Goal: Task Accomplishment & Management: Manage account settings

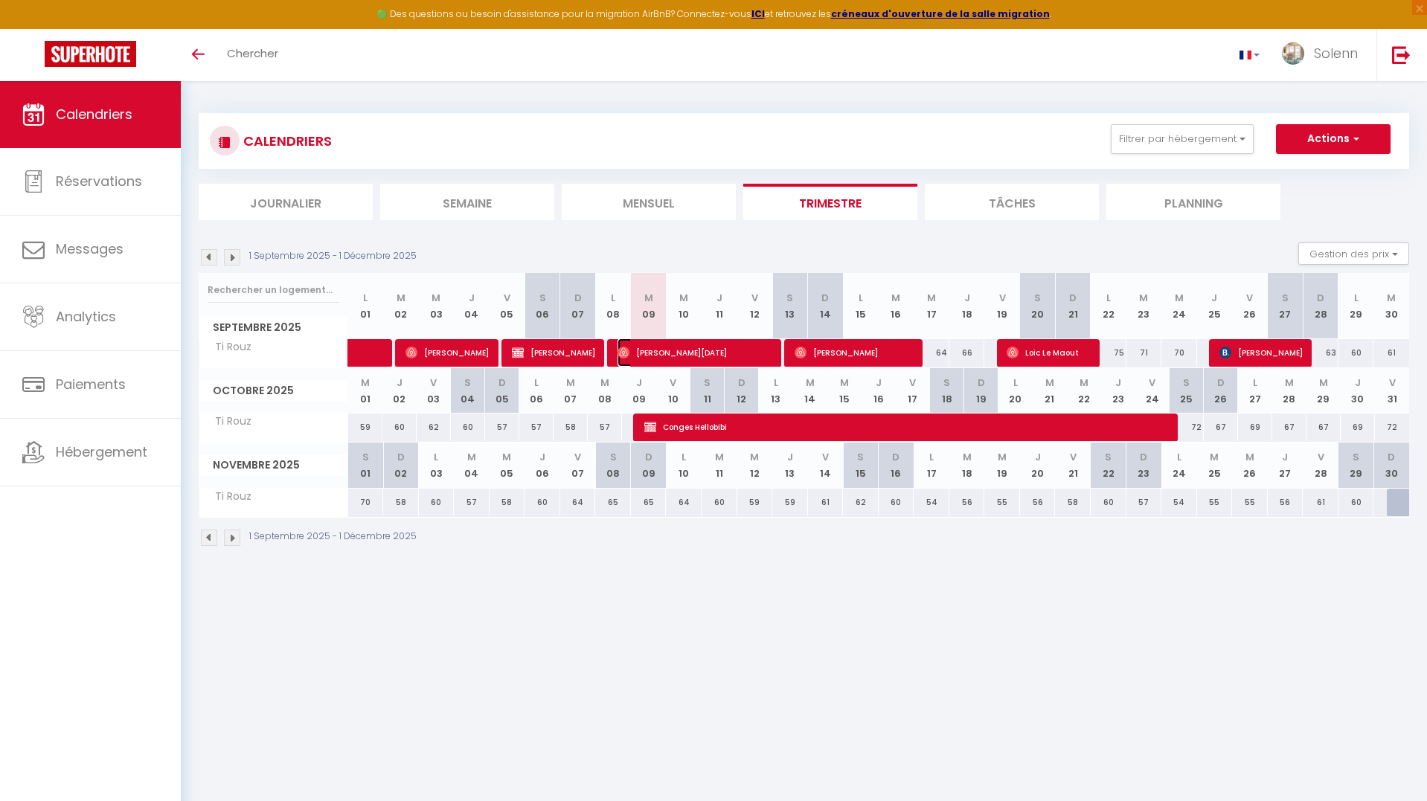
click at [723, 356] on span "[PERSON_NAME][DATE]" at bounding box center [695, 353] width 155 height 28
select select "OK"
select select "0"
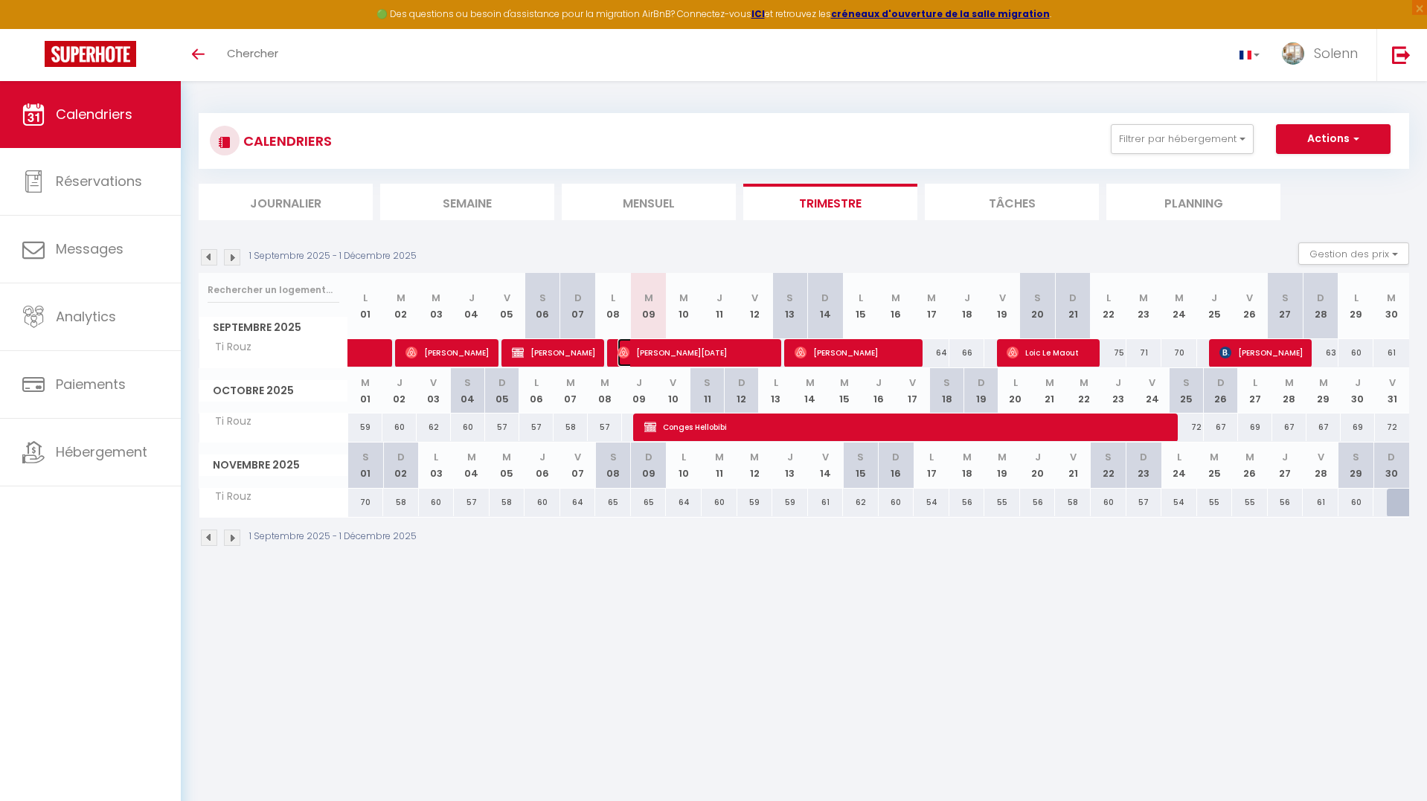
select select "1"
select select
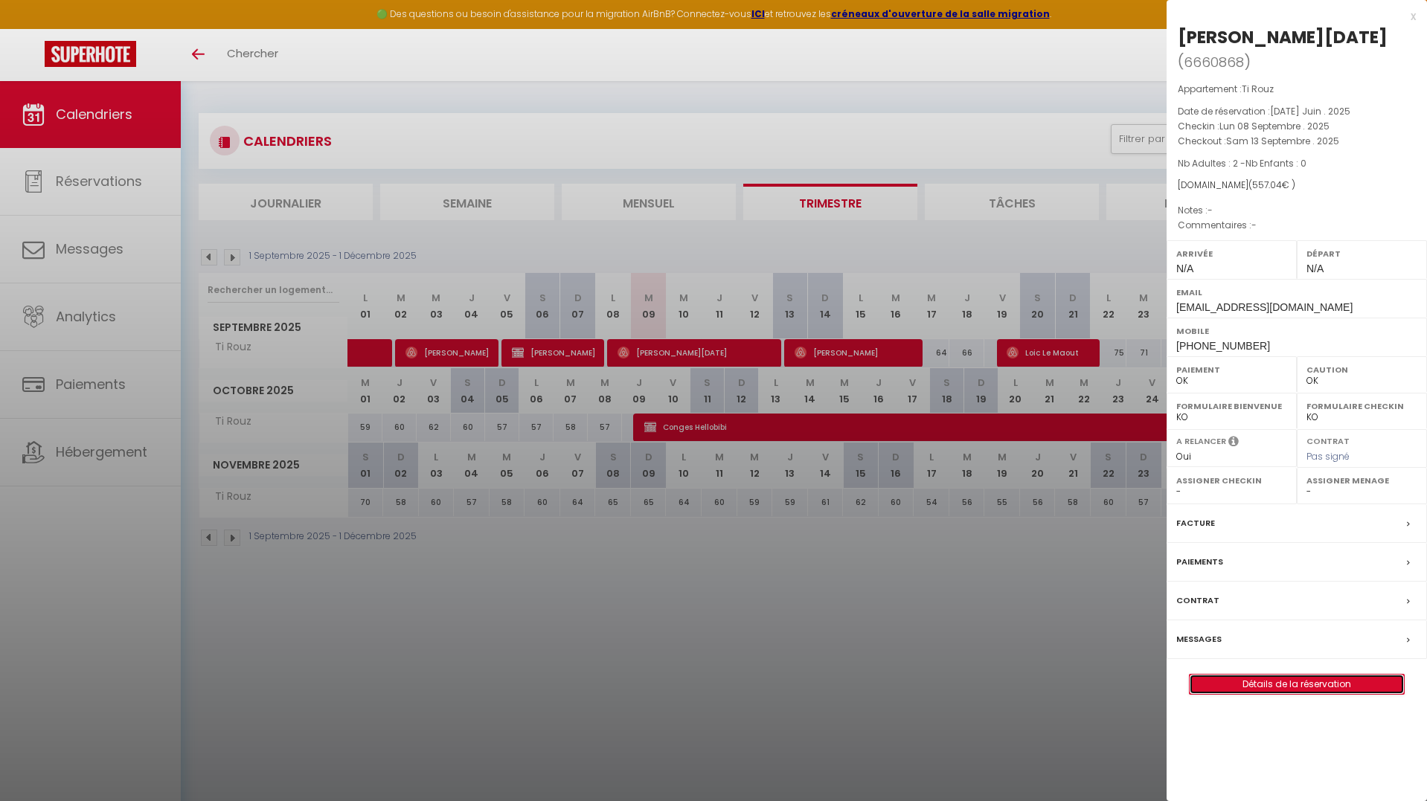
click at [1307, 675] on link "Détails de la réservation" at bounding box center [1297, 684] width 214 height 19
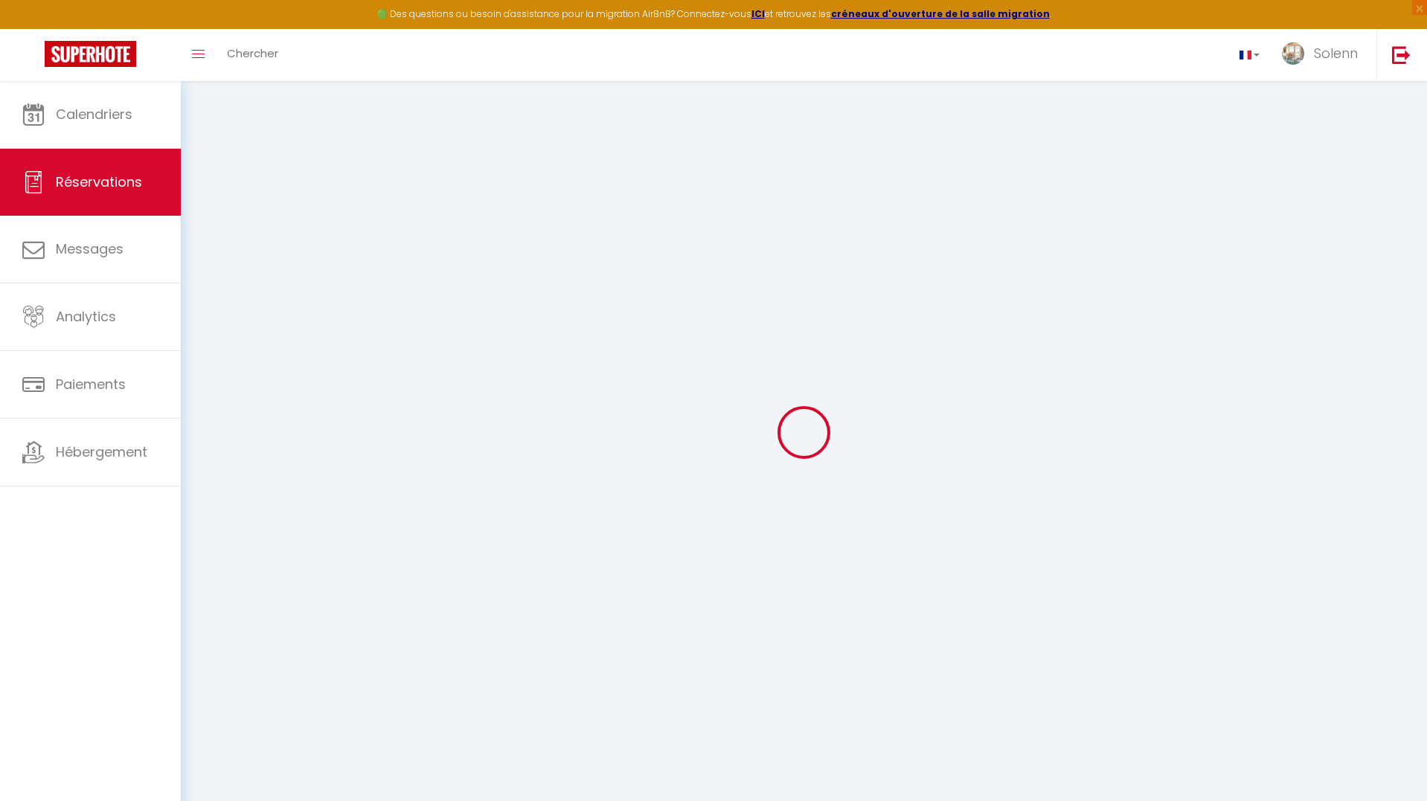
select select
checkbox input "false"
select select
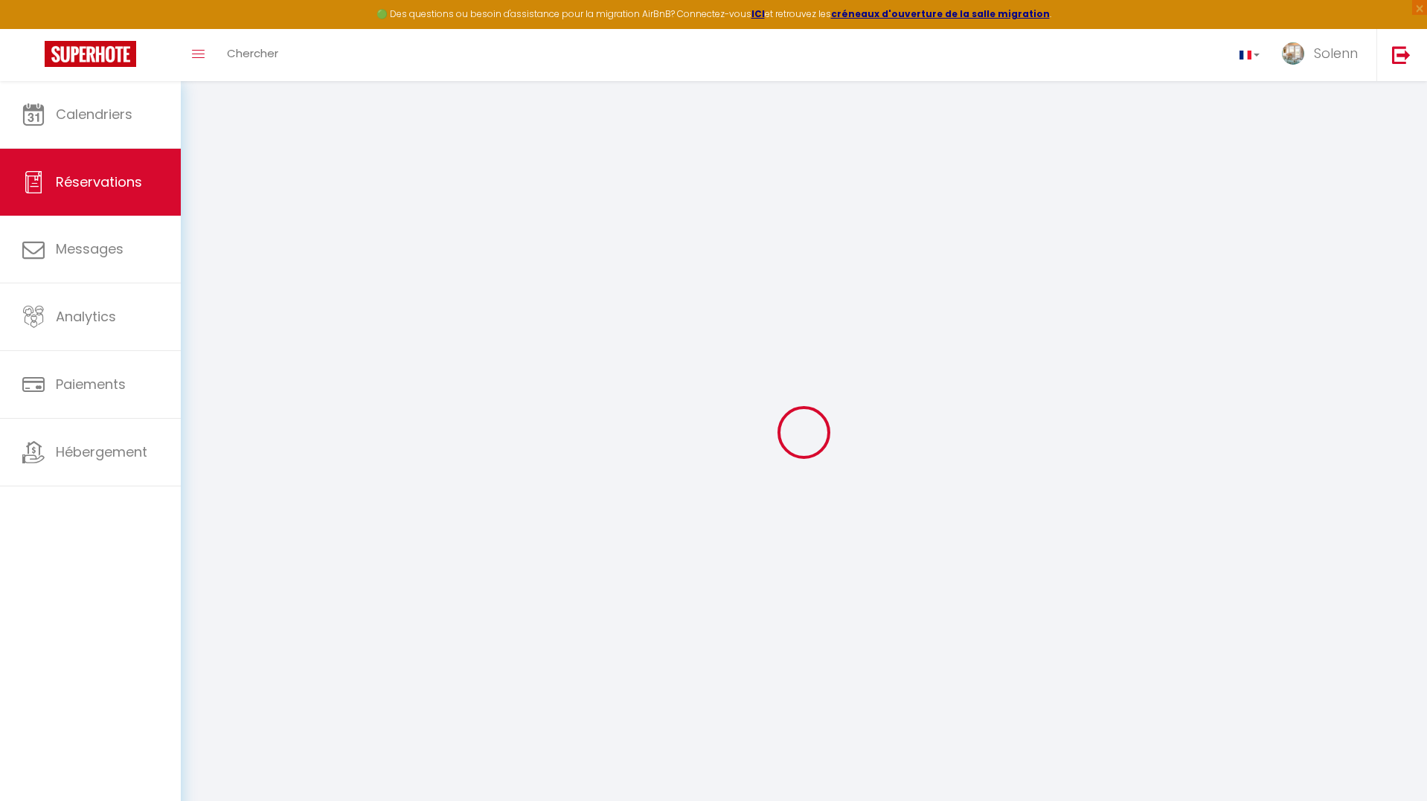
select select
checkbox input "false"
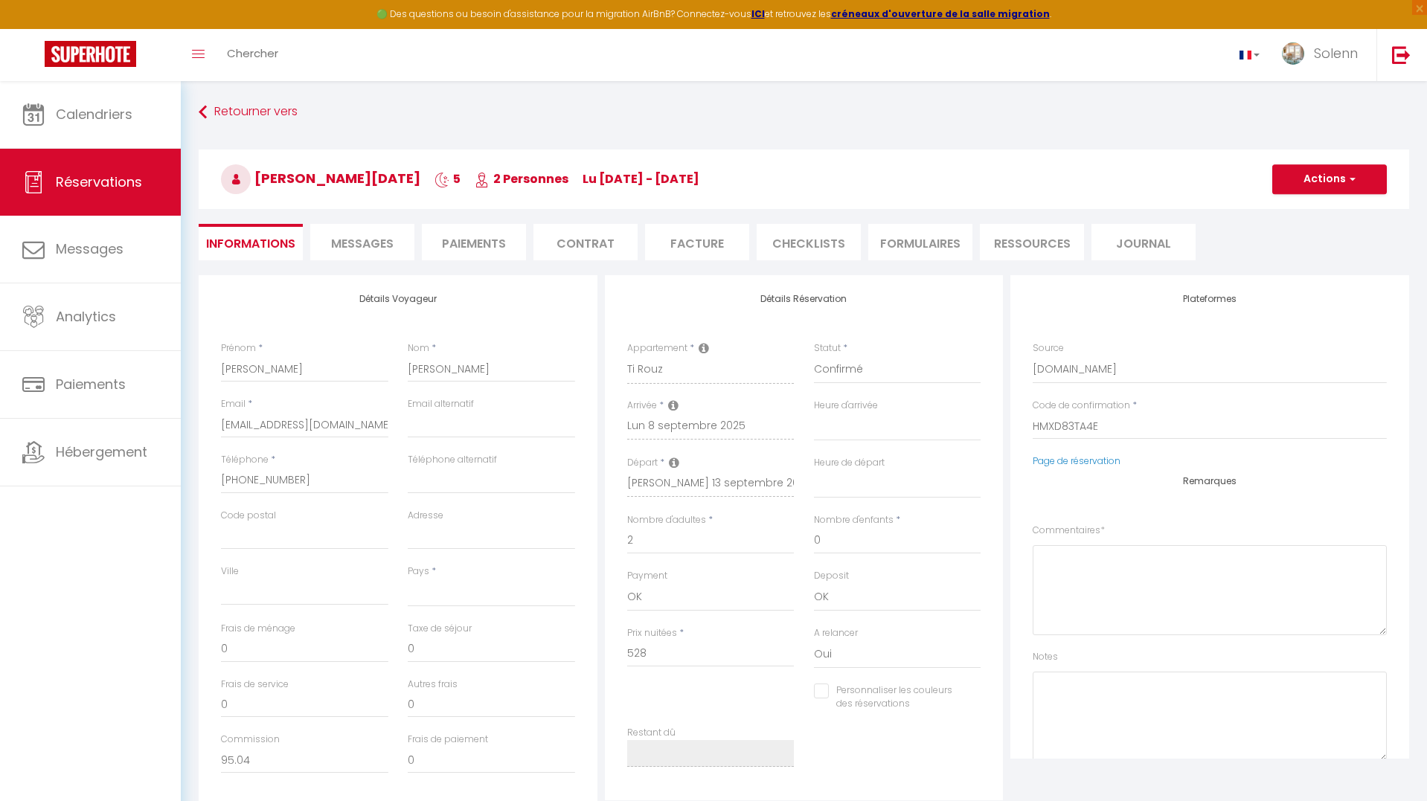
select select
checkbox input "false"
select select
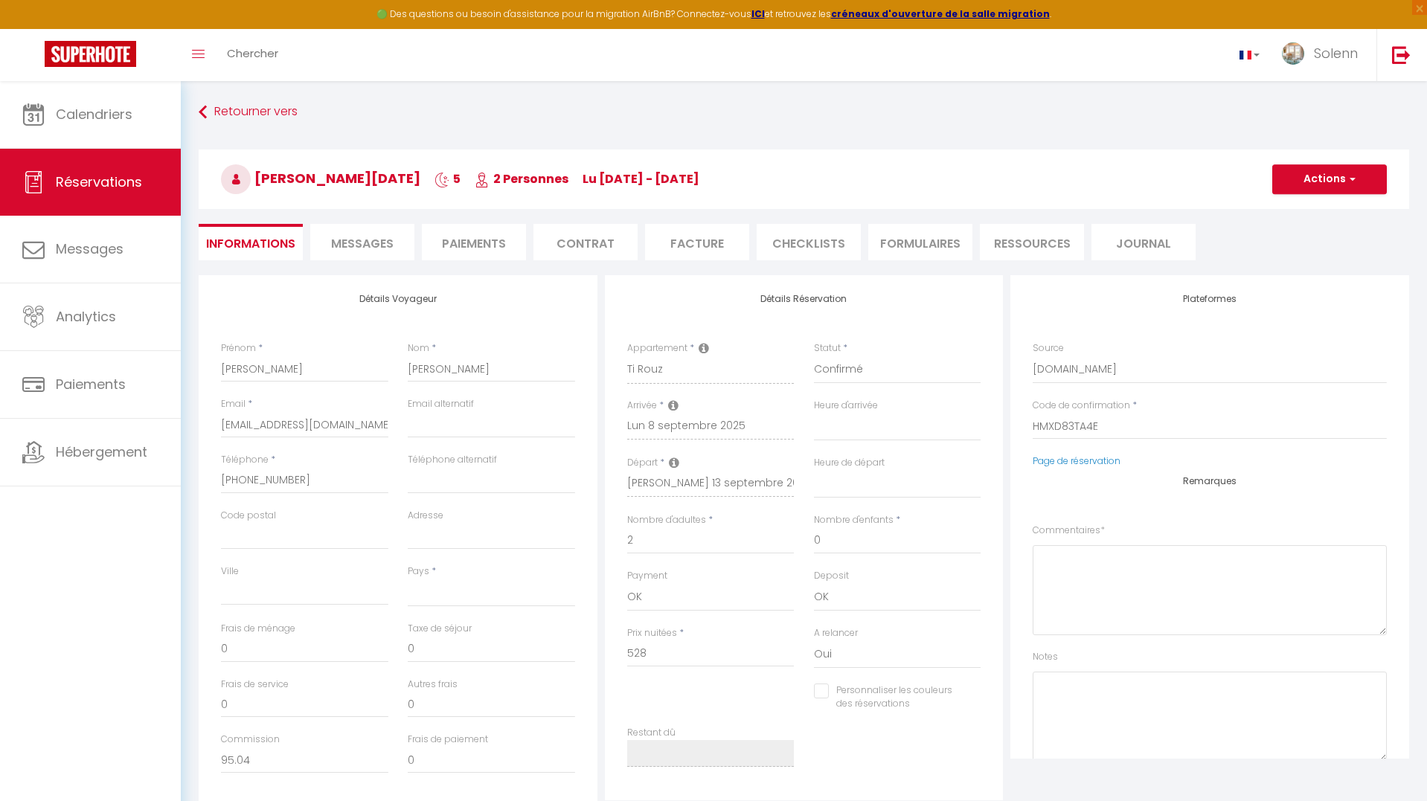
type input "29.04"
select select
checkbox input "false"
select select
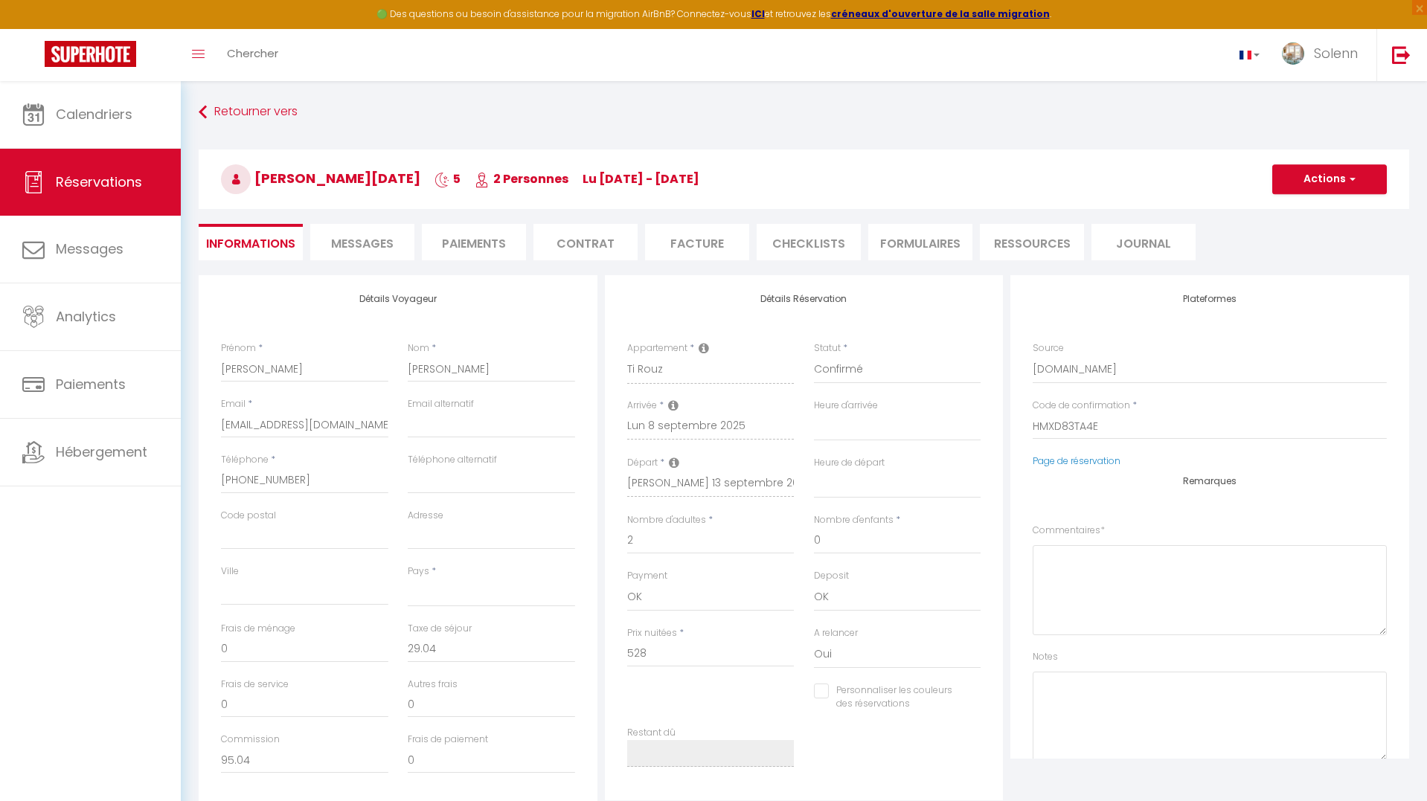
checkbox input "false"
select select
click at [365, 250] on span "Messages" at bounding box center [362, 243] width 63 height 17
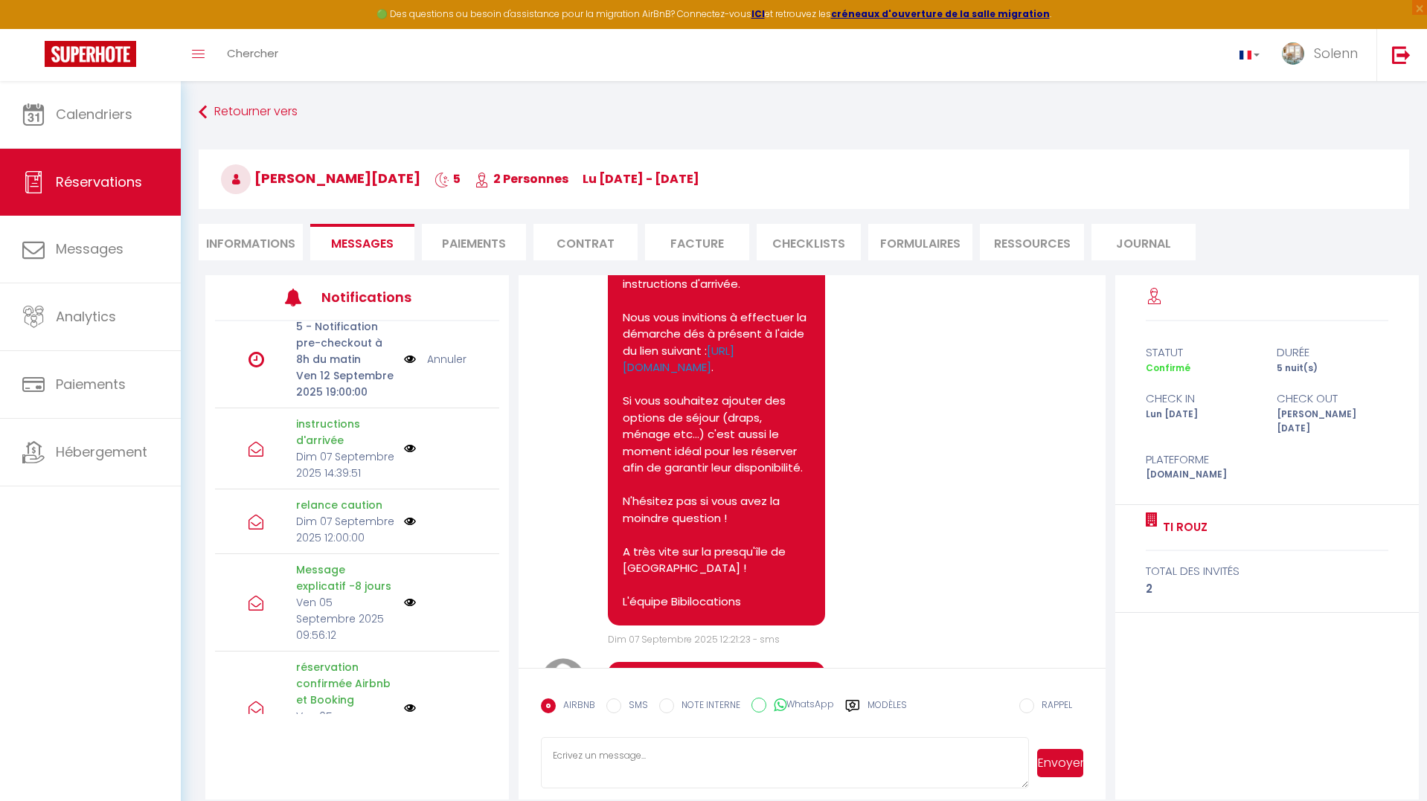
scroll to position [143, 0]
select select
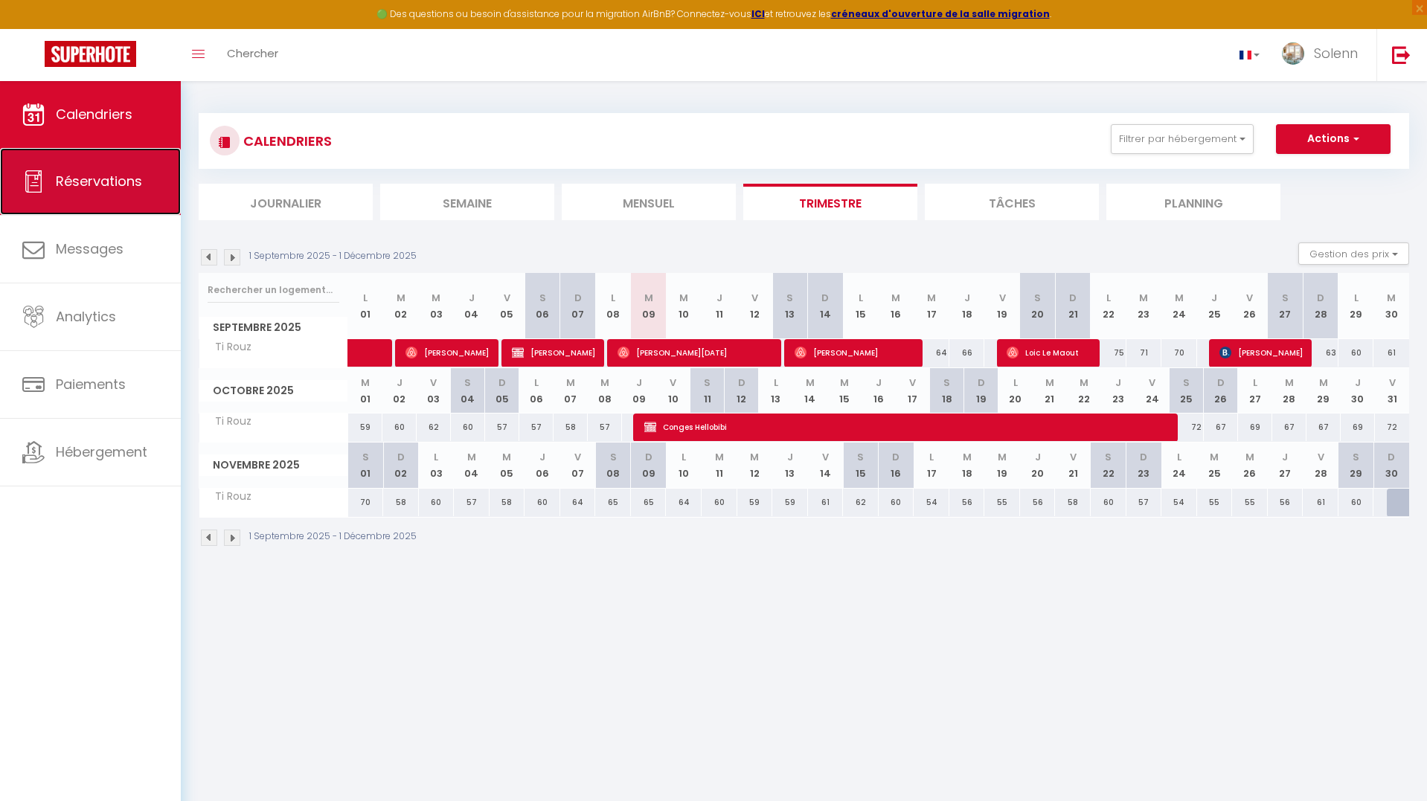
click at [97, 177] on span "Réservations" at bounding box center [99, 181] width 86 height 19
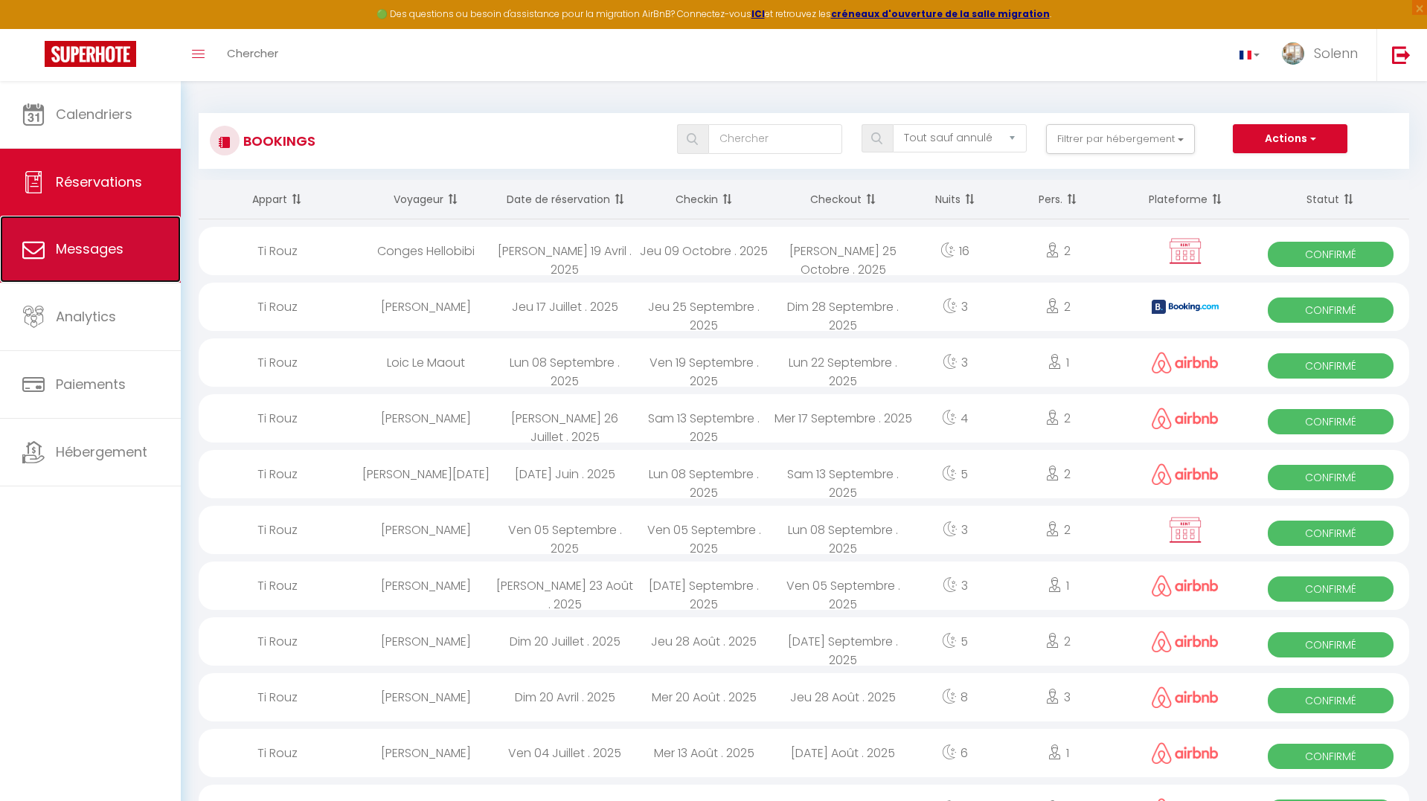
click at [97, 252] on span "Messages" at bounding box center [90, 249] width 68 height 19
select select "message"
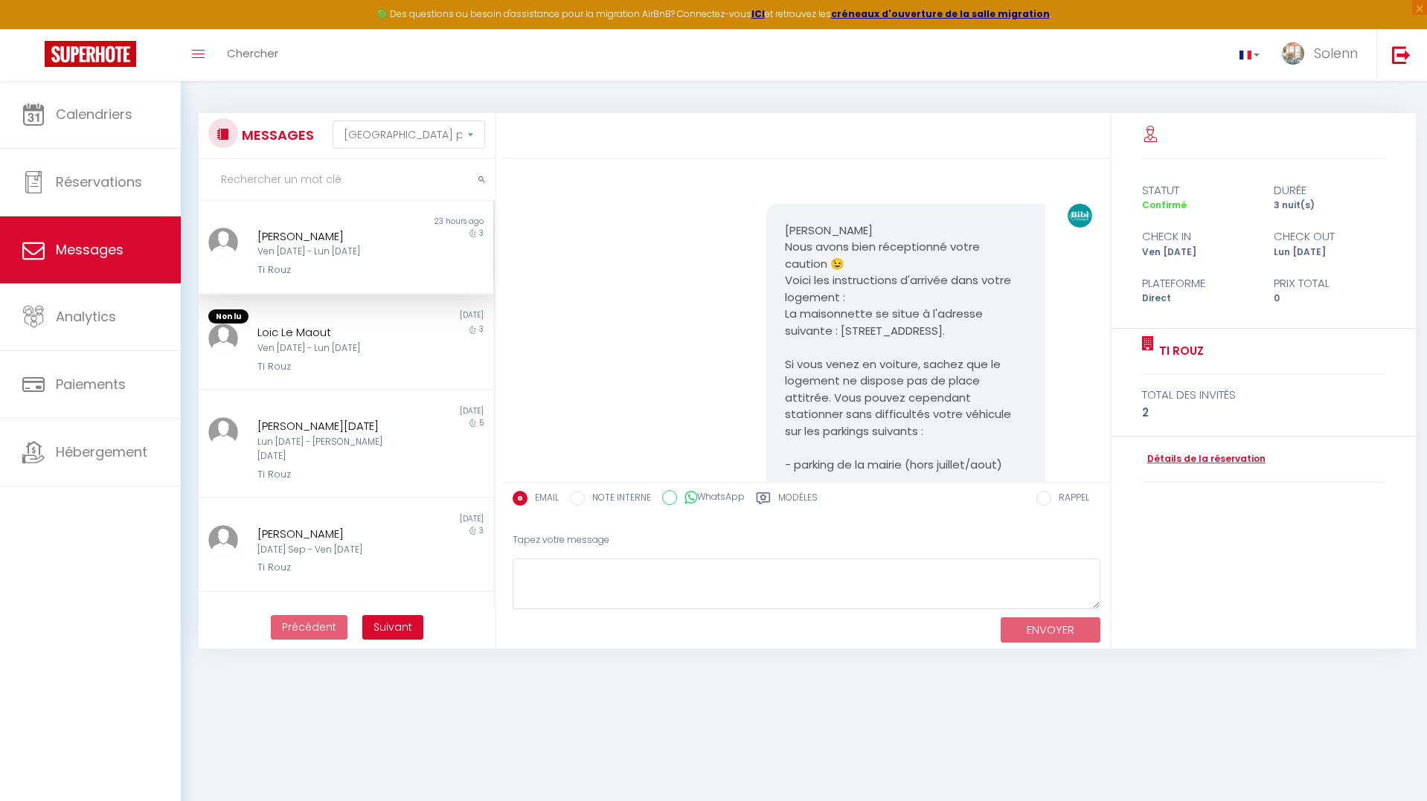
scroll to position [2511, 0]
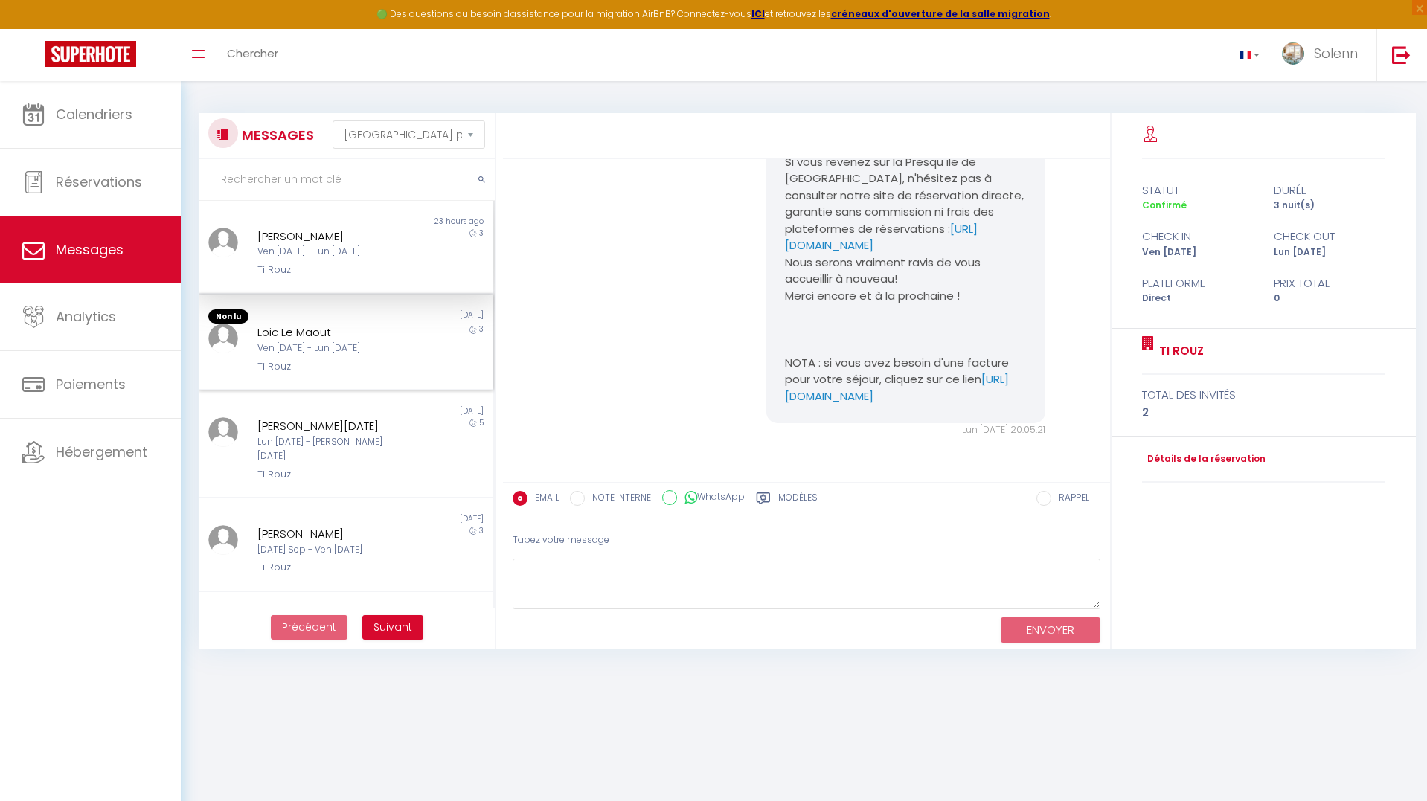
click at [379, 345] on div "Ven [DATE] - Lun [DATE]" at bounding box center [333, 349] width 153 height 14
